Goal: Transaction & Acquisition: Obtain resource

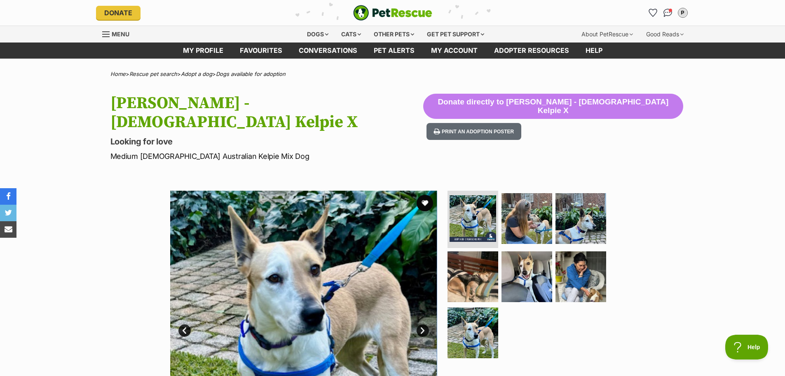
click at [363, 12] on img "PetRescue" at bounding box center [392, 13] width 79 height 16
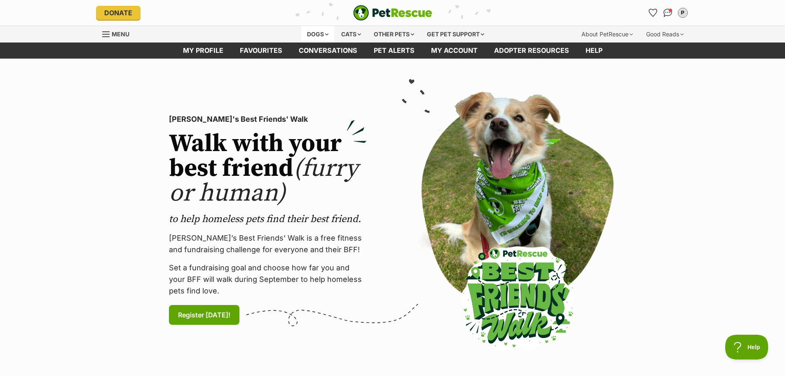
click at [324, 33] on div "Dogs" at bounding box center [317, 34] width 33 height 16
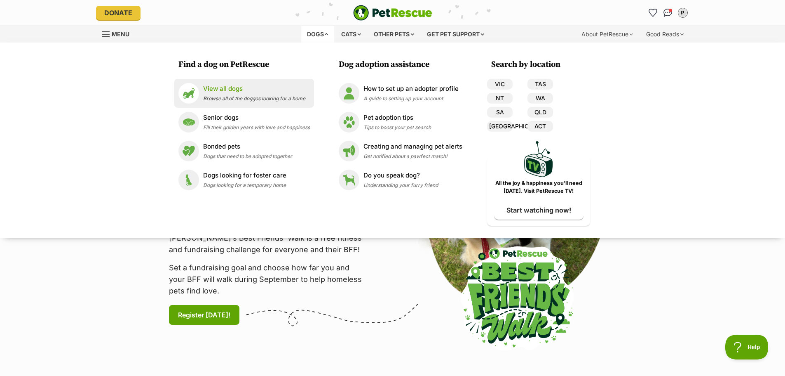
click at [230, 89] on p "View all dogs" at bounding box center [254, 88] width 102 height 9
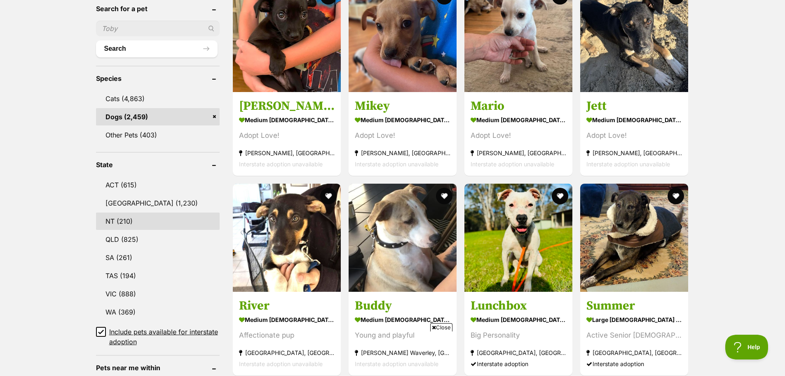
scroll to position [289, 0]
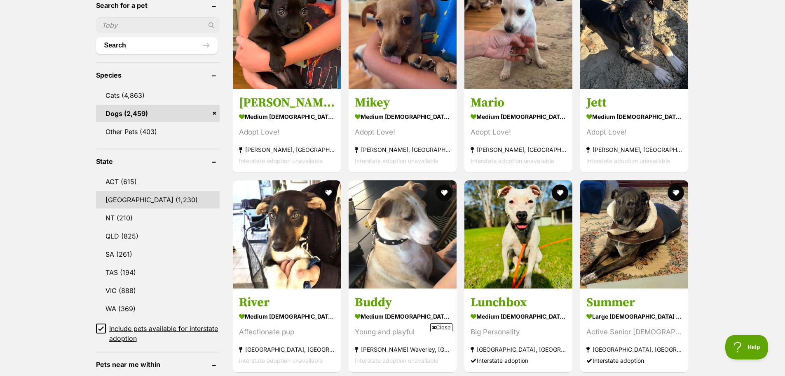
click at [129, 196] on link "[GEOGRAPHIC_DATA] (1,230)" at bounding box center [158, 199] width 124 height 17
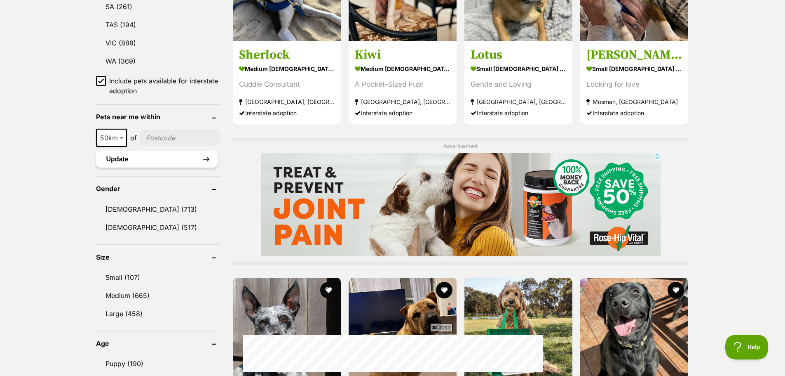
click at [208, 155] on button "Update" at bounding box center [157, 159] width 122 height 16
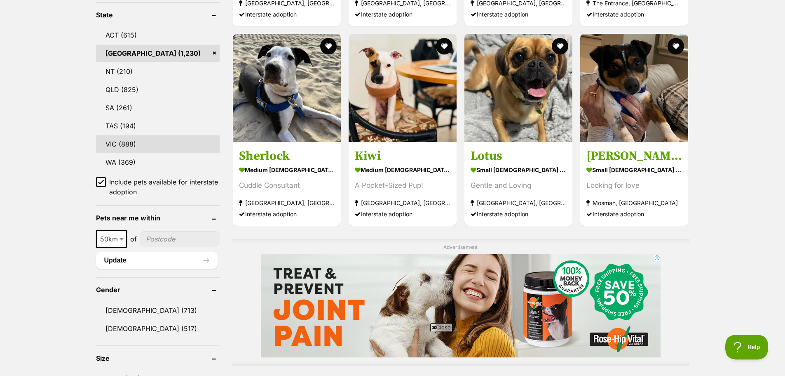
scroll to position [495, 0]
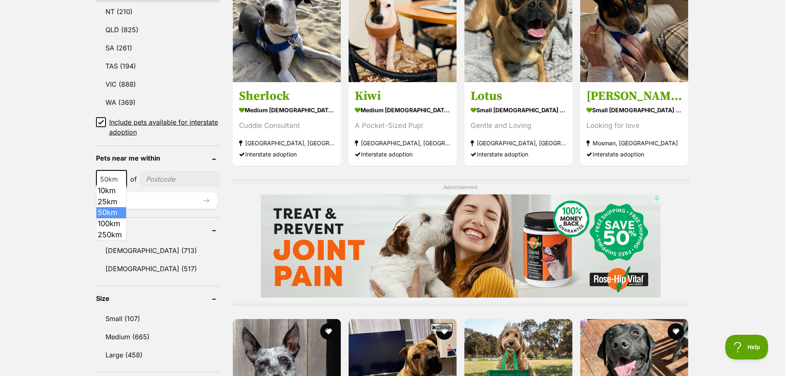
click at [122, 178] on b at bounding box center [122, 179] width 4 height 2
select select "25"
click at [152, 176] on input"] "postcode" at bounding box center [180, 179] width 80 height 16
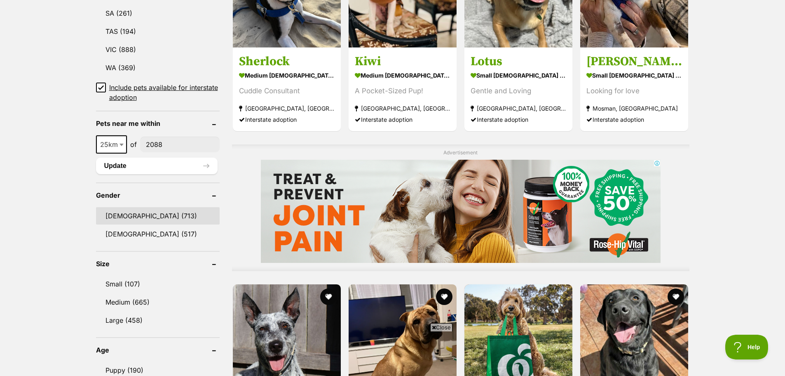
scroll to position [577, 0]
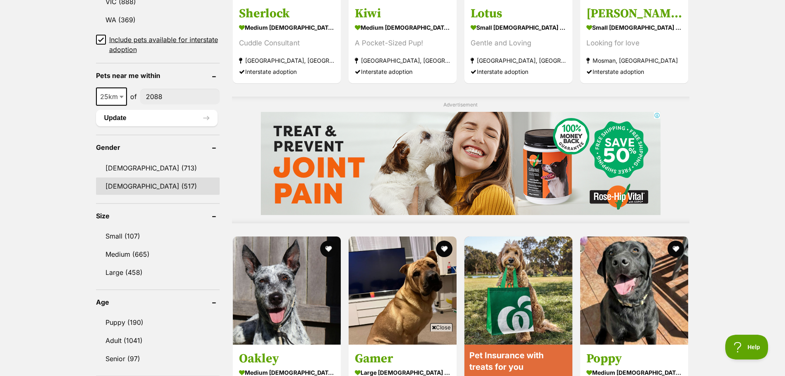
type input"] "2088"
click at [113, 183] on link "Female (517)" at bounding box center [158, 185] width 124 height 17
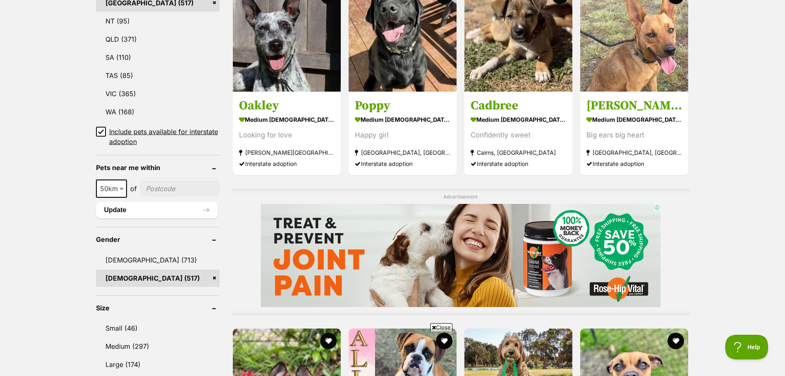
scroll to position [577, 0]
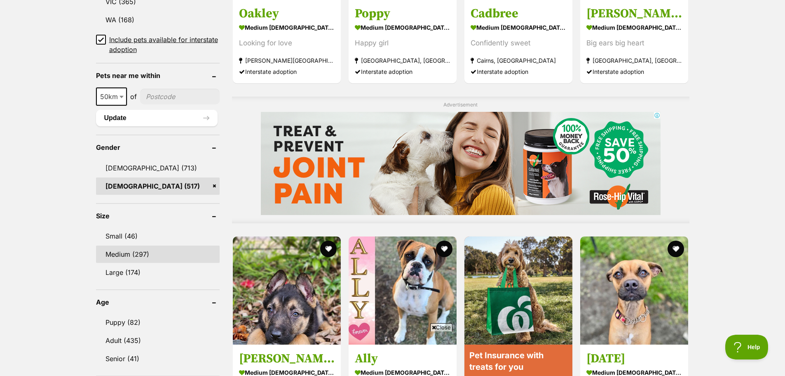
click at [127, 249] on link "Medium (297)" at bounding box center [158, 253] width 124 height 17
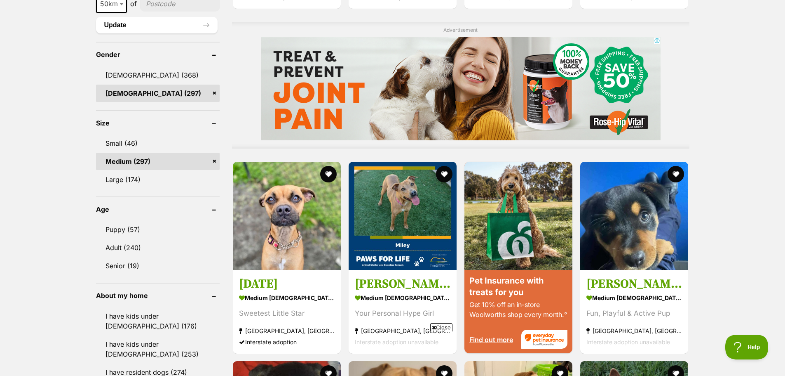
scroll to position [660, 0]
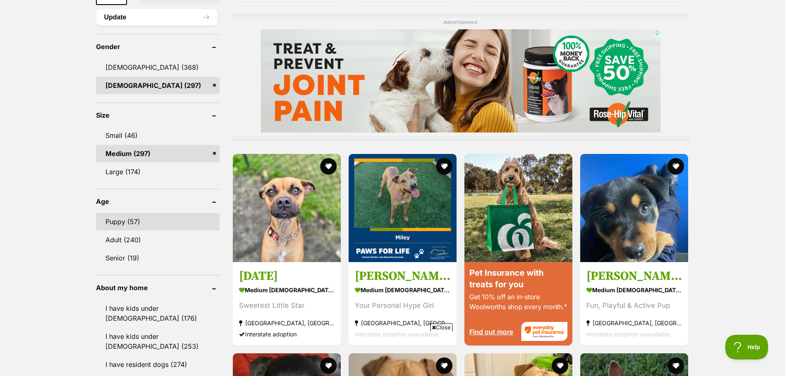
click at [133, 223] on link "Puppy (57)" at bounding box center [158, 221] width 124 height 17
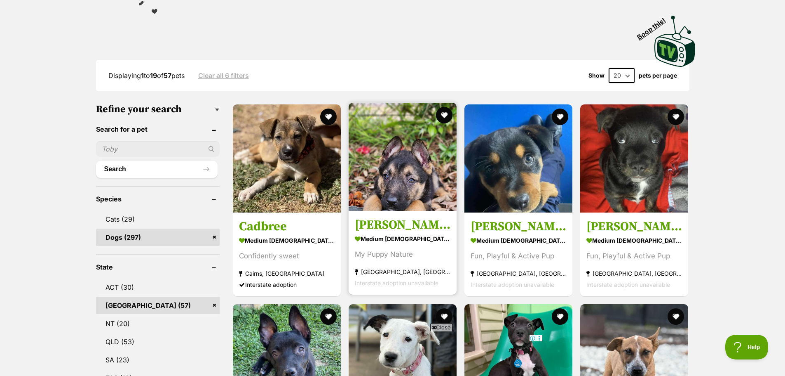
click at [375, 221] on h3 "[PERSON_NAME]" at bounding box center [403, 225] width 96 height 16
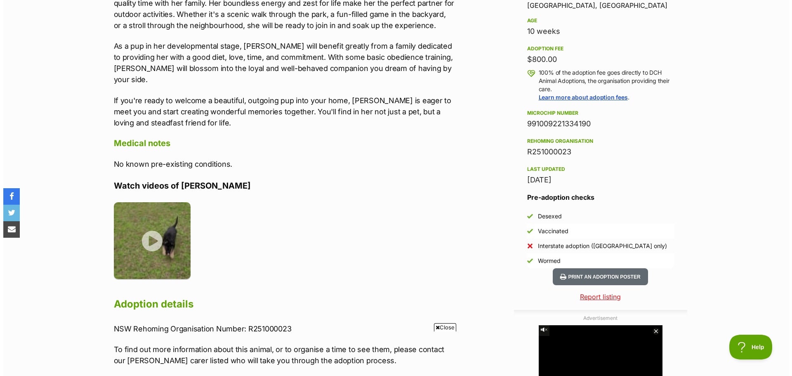
scroll to position [577, 0]
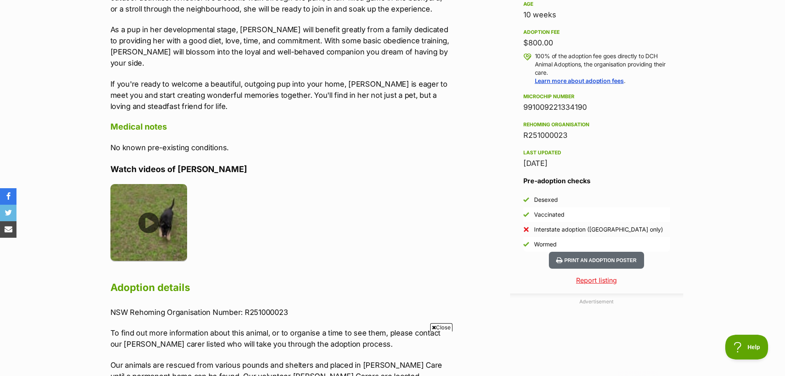
click at [150, 209] on img at bounding box center [148, 222] width 77 height 77
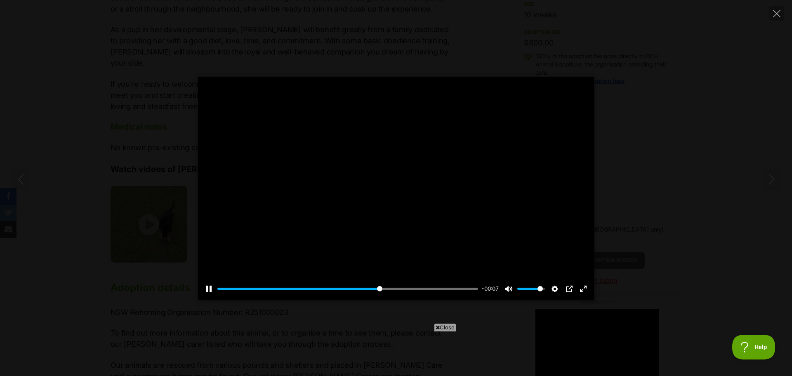
scroll to position [0, 0]
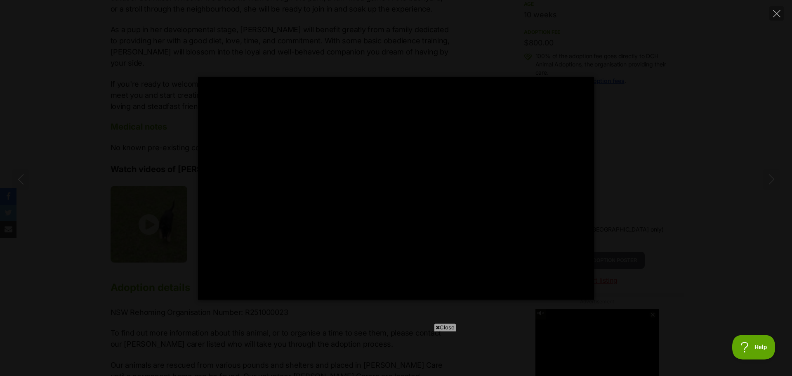
type input "100"
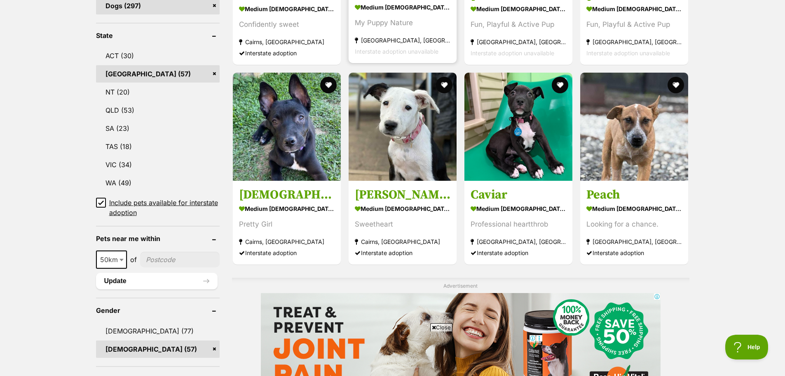
scroll to position [412, 0]
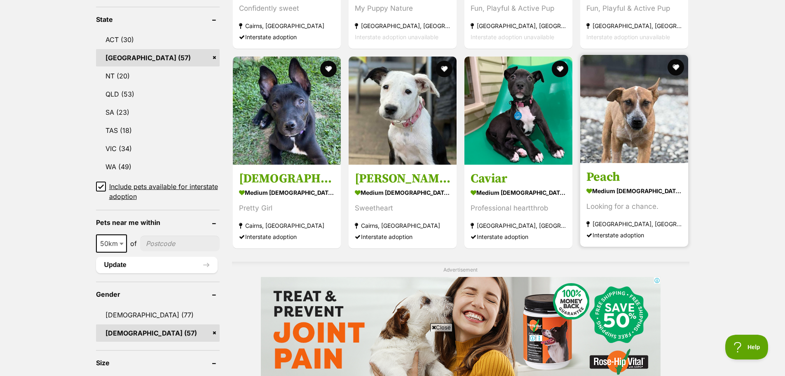
click at [631, 146] on img at bounding box center [635, 109] width 108 height 108
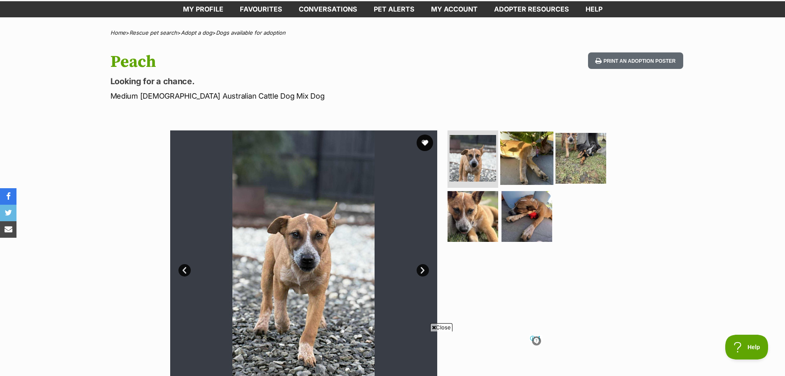
click at [534, 159] on img at bounding box center [527, 157] width 53 height 53
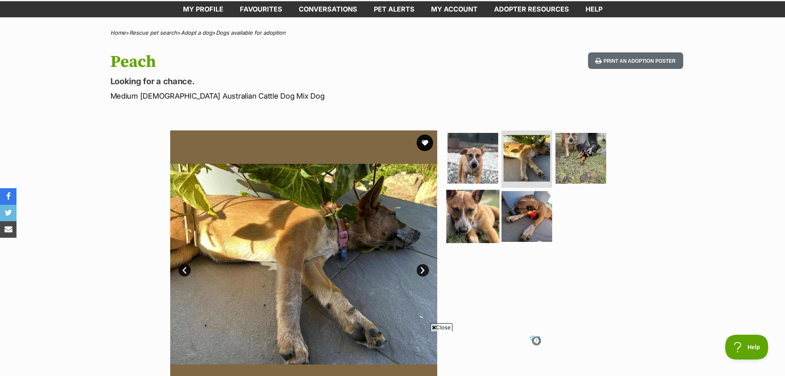
click at [477, 204] on img at bounding box center [473, 216] width 53 height 53
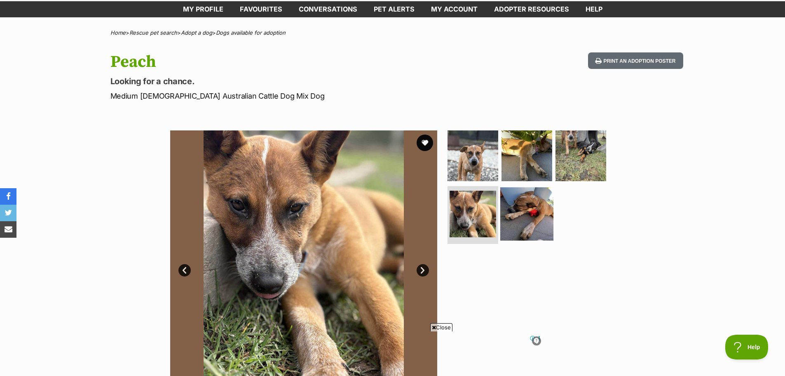
click at [521, 212] on img at bounding box center [527, 213] width 53 height 53
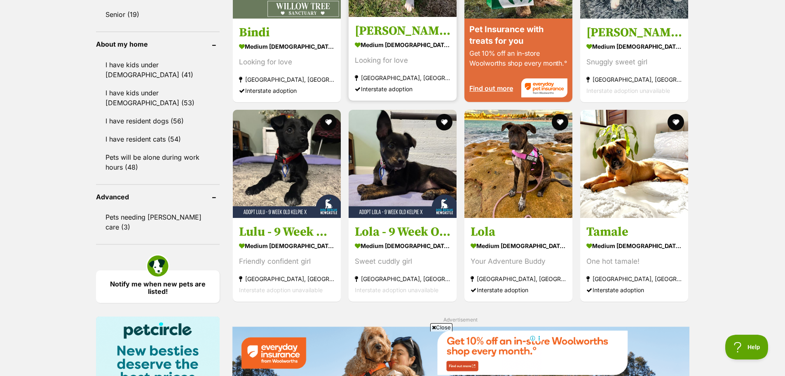
scroll to position [907, 0]
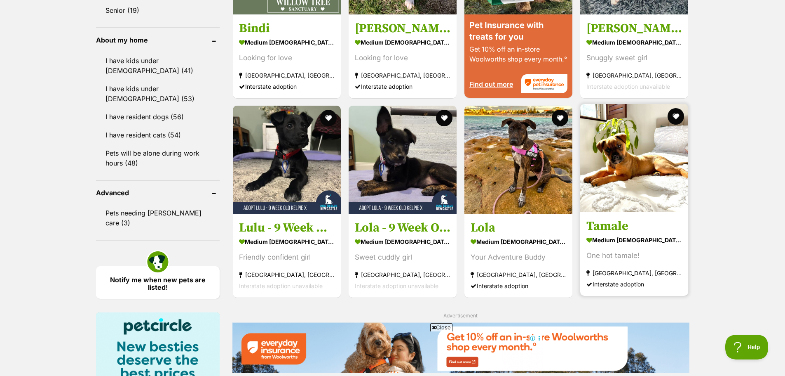
click at [618, 188] on img at bounding box center [635, 158] width 108 height 108
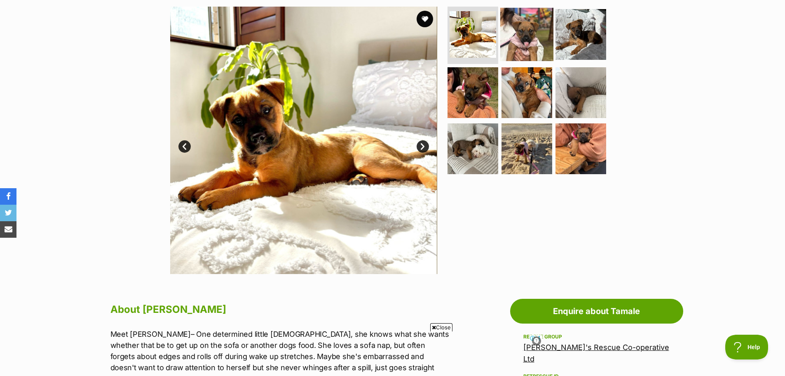
click at [523, 45] on img at bounding box center [527, 33] width 53 height 53
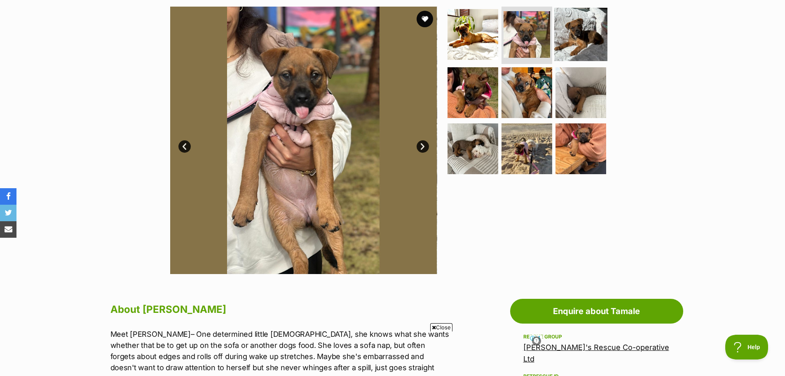
click at [577, 33] on img at bounding box center [581, 33] width 53 height 53
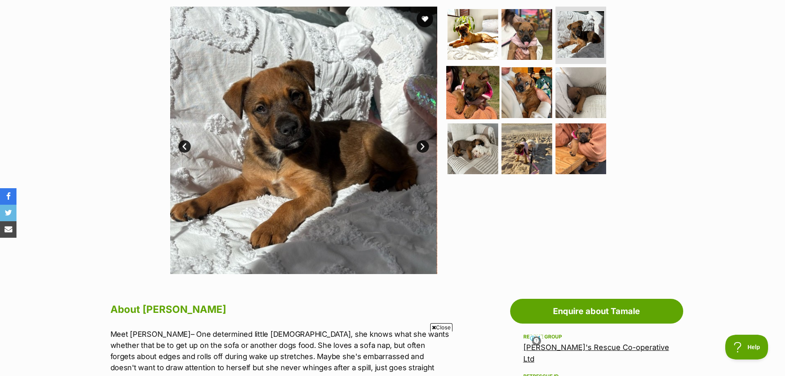
click at [460, 93] on img at bounding box center [473, 92] width 53 height 53
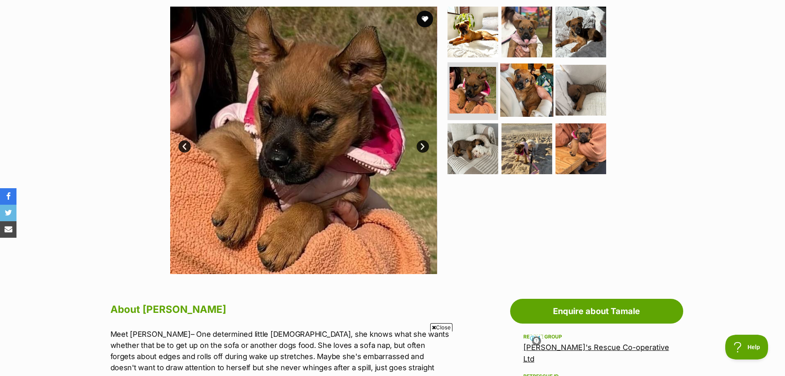
click at [516, 97] on img at bounding box center [527, 89] width 53 height 53
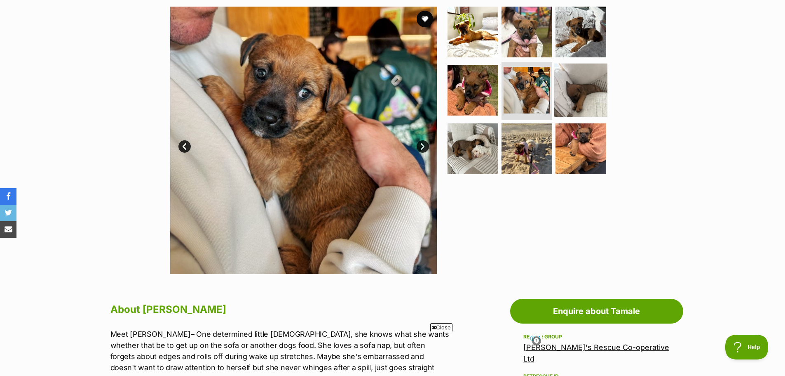
click at [570, 85] on img at bounding box center [581, 89] width 53 height 53
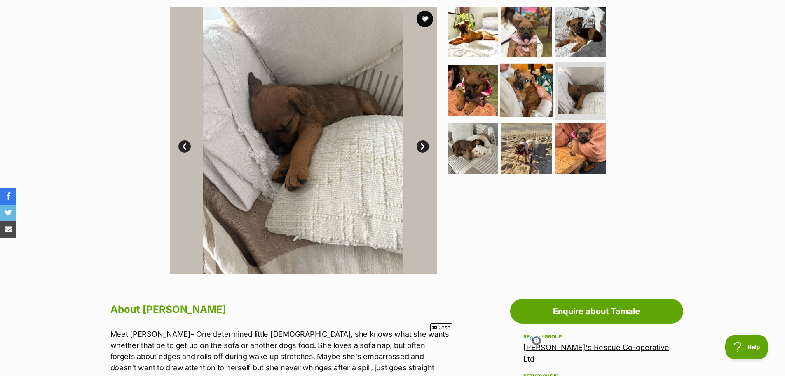
click at [525, 91] on img at bounding box center [527, 89] width 53 height 53
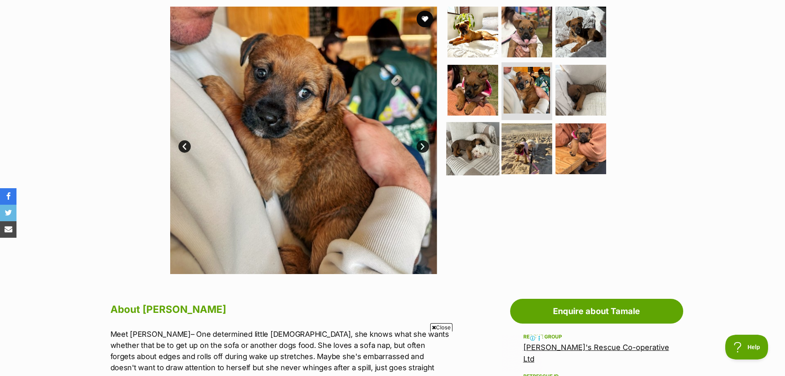
click at [467, 136] on img at bounding box center [473, 148] width 53 height 53
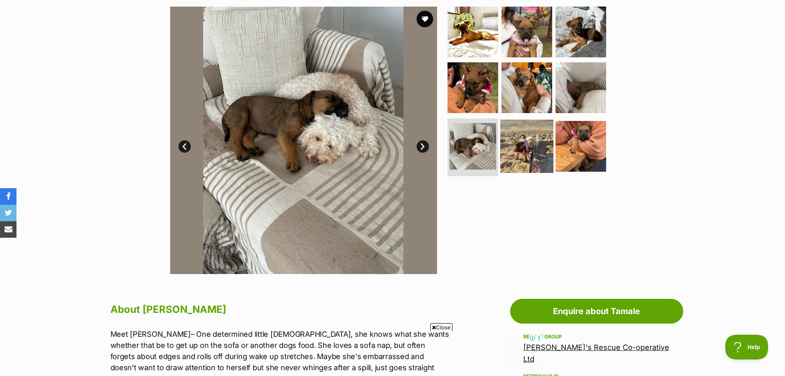
click at [515, 146] on img at bounding box center [527, 146] width 53 height 53
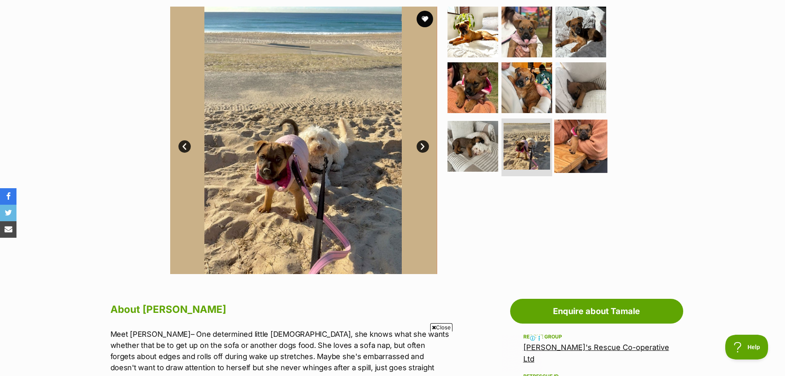
click at [567, 151] on img at bounding box center [581, 146] width 53 height 53
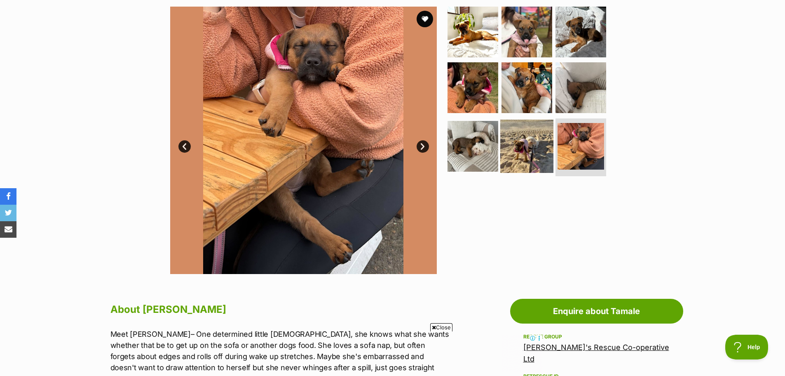
click at [529, 146] on img at bounding box center [527, 146] width 53 height 53
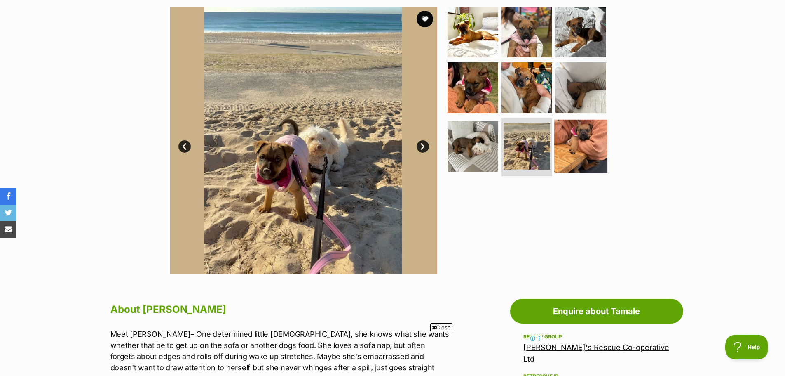
click at [582, 146] on img at bounding box center [581, 146] width 53 height 53
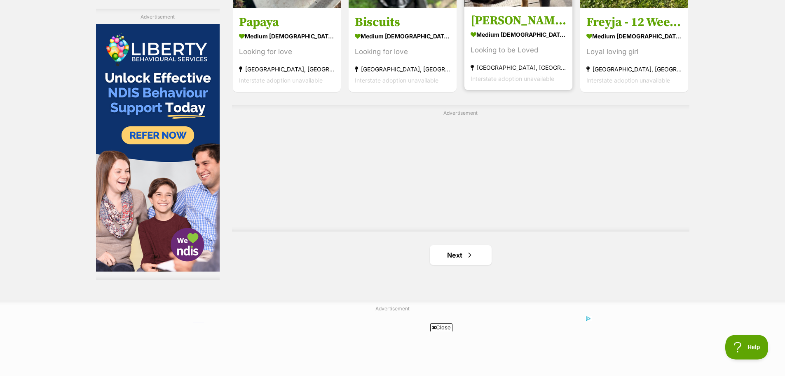
scroll to position [1402, 0]
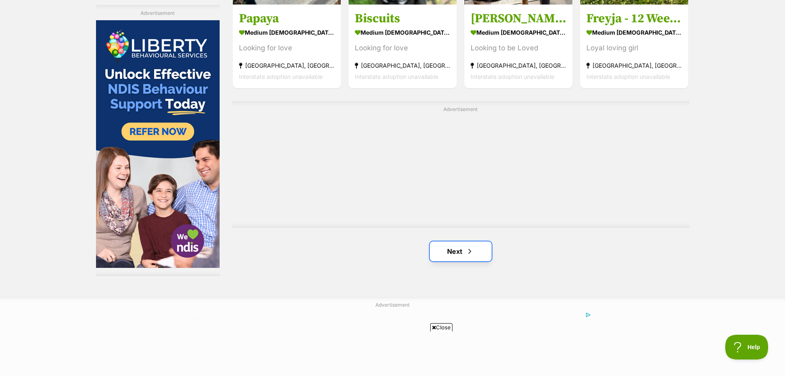
click at [462, 252] on link "Next" at bounding box center [461, 251] width 62 height 20
